Goal: Find contact information: Find contact information

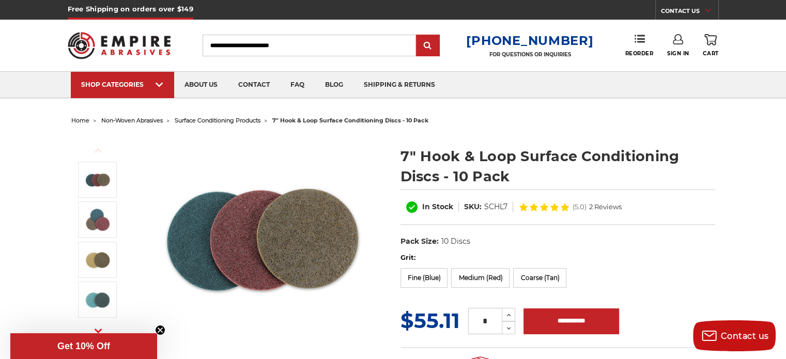
click at [69, 269] on li at bounding box center [98, 261] width 58 height 40
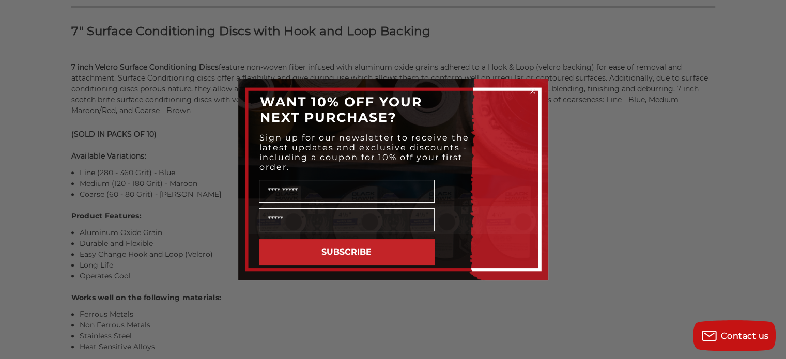
click at [49, 279] on div "Close dialog WANT 10% OFF YOUR NEXT PURCHASE? Sign up for our newsletter to rec…" at bounding box center [393, 179] width 786 height 359
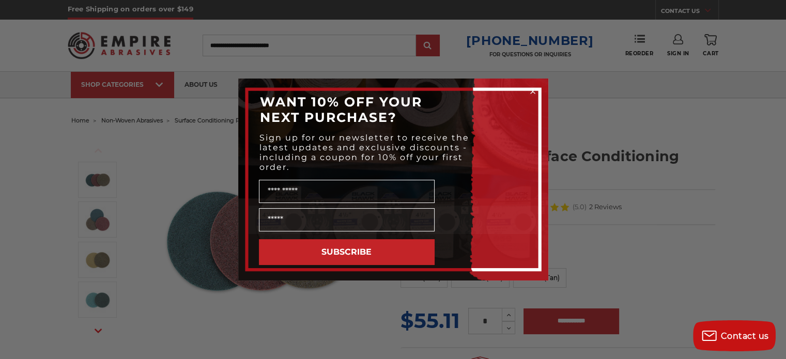
click at [532, 90] on circle "Close dialog" at bounding box center [533, 92] width 10 height 10
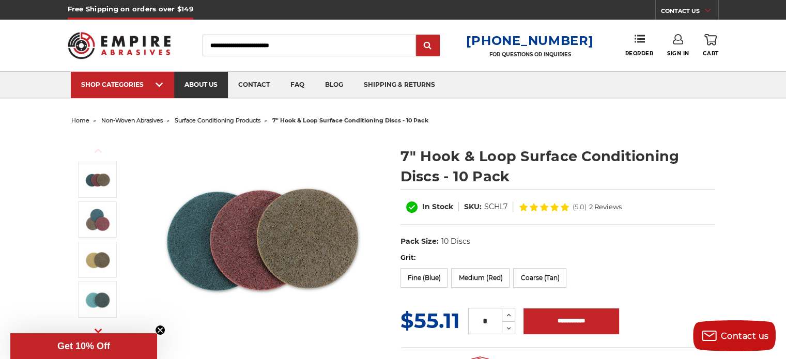
click at [203, 83] on link "about us" at bounding box center [201, 85] width 54 height 26
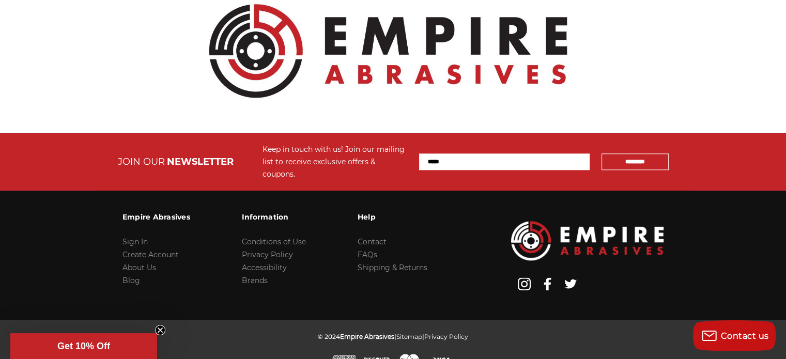
scroll to position [1204, 0]
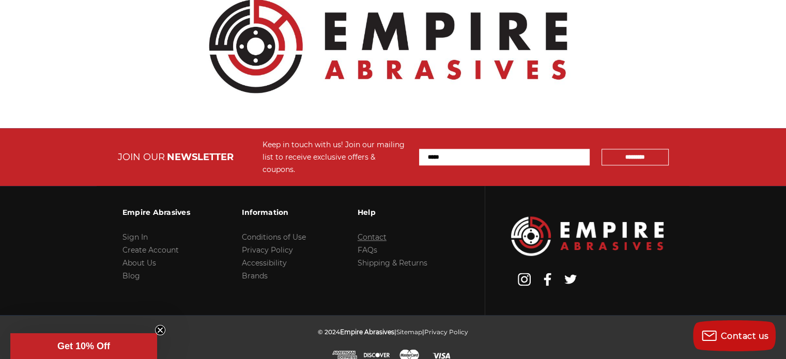
click at [371, 233] on link "Contact" at bounding box center [372, 237] width 29 height 9
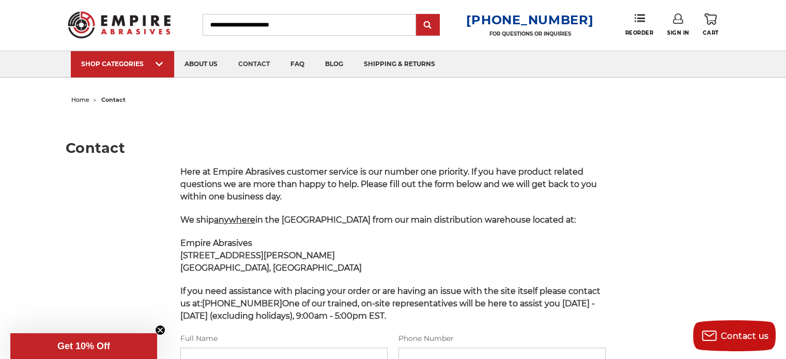
scroll to position [20, 0]
